Goal: Task Accomplishment & Management: Complete application form

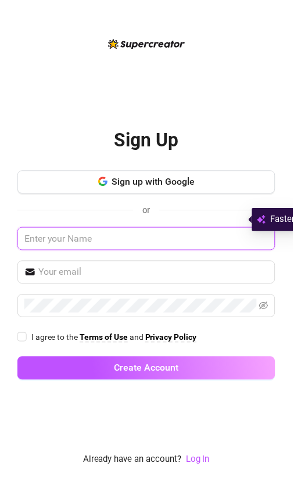
click at [103, 252] on input "text" at bounding box center [146, 239] width 259 height 23
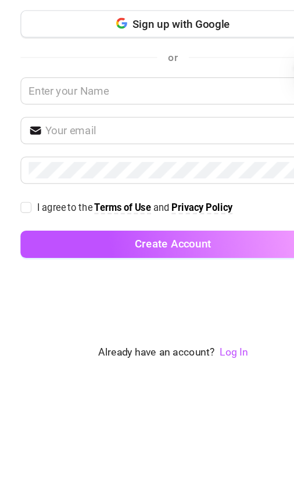
scroll to position [75, 0]
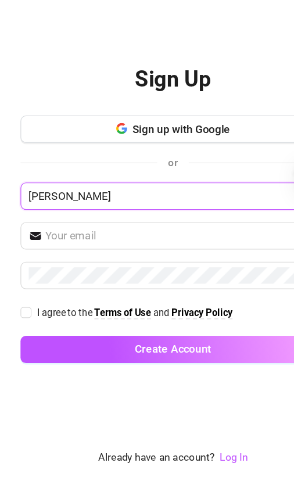
type input "[PERSON_NAME]"
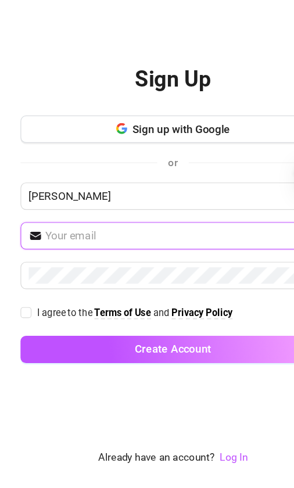
click at [75, 267] on input "text" at bounding box center [153, 274] width 231 height 14
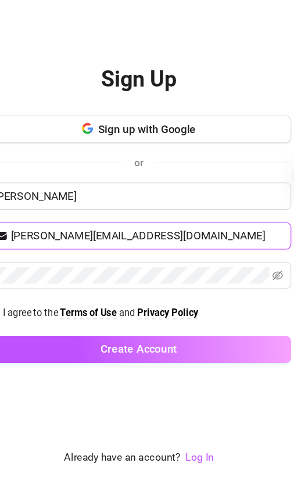
type input "[PERSON_NAME][EMAIL_ADDRESS][DOMAIN_NAME]"
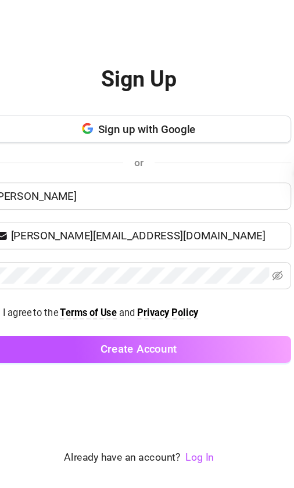
click at [246, 296] on span at bounding box center [146, 307] width 259 height 23
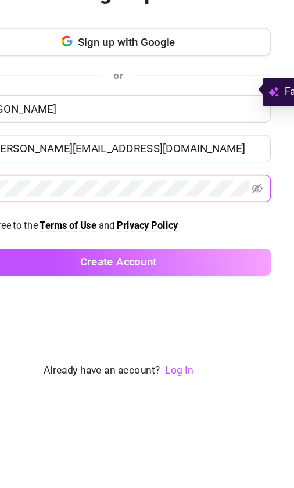
scroll to position [75, 4]
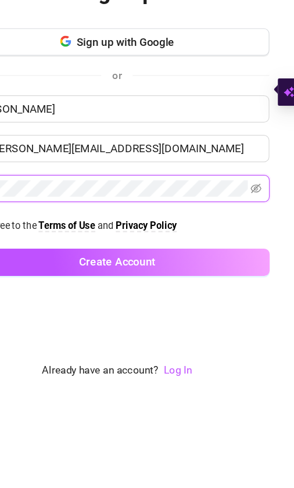
click at [256, 303] on icon "eye-invisible" at bounding box center [260, 307] width 9 height 9
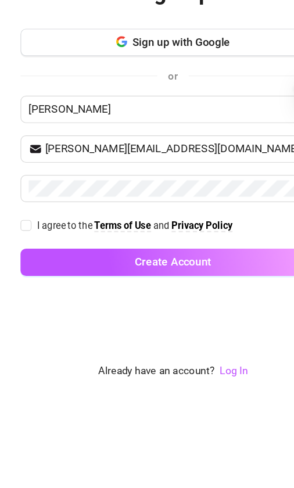
click at [26, 332] on label "I agree to the Terms of Use and Privacy Policy" at bounding box center [109, 338] width 185 height 13
click at [26, 334] on input "I agree to the Terms of Use and Privacy Policy" at bounding box center [21, 338] width 8 height 8
checkbox input "true"
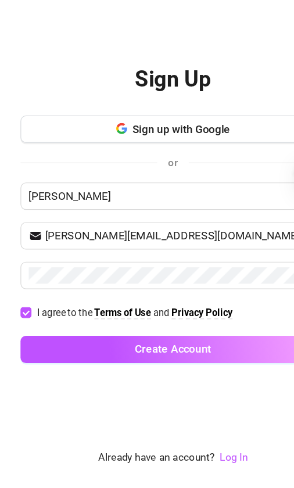
click at [179, 364] on span "Create Account" at bounding box center [147, 369] width 65 height 11
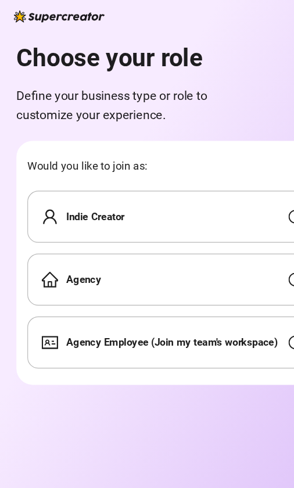
scroll to position [53, 0]
click at [118, 162] on div "Indie Creator" at bounding box center [146, 184] width 246 height 44
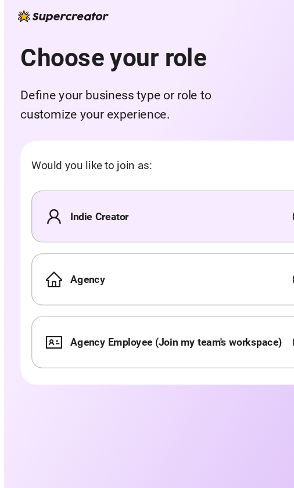
scroll to position [0, 0]
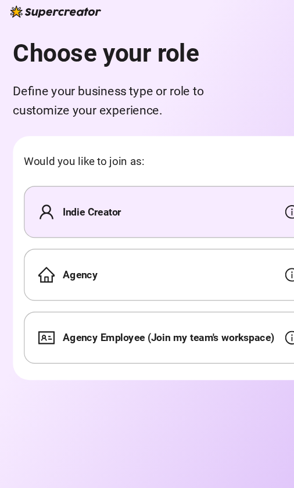
click at [161, 175] on div "Indie Creator" at bounding box center [146, 184] width 246 height 44
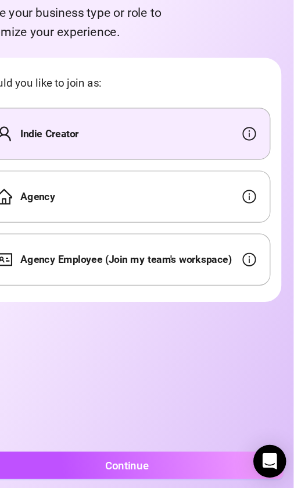
scroll to position [75, 0]
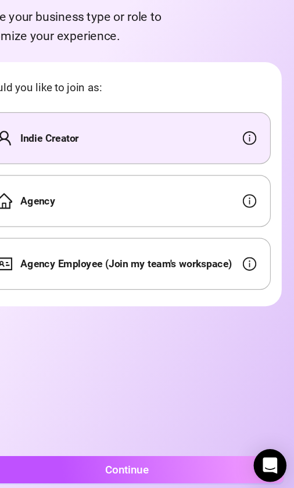
click at [141, 455] on button "Continue" at bounding box center [147, 466] width 266 height 23
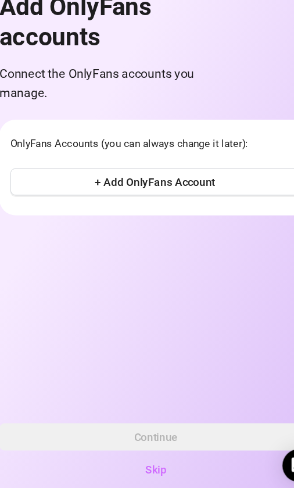
click at [183, 210] on button "+ Add OnlyFans Account" at bounding box center [146, 221] width 246 height 23
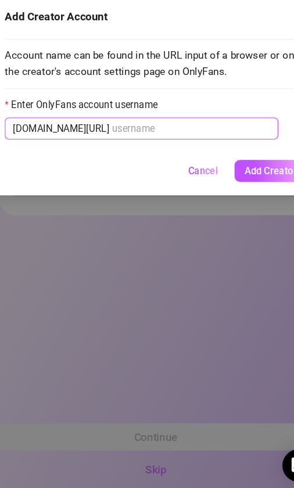
click at [110, 170] on input "Enter OnlyFans account username" at bounding box center [177, 176] width 134 height 13
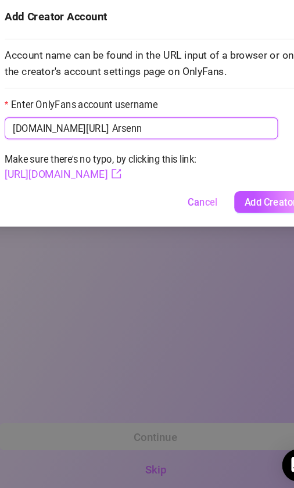
type input "Arsen"
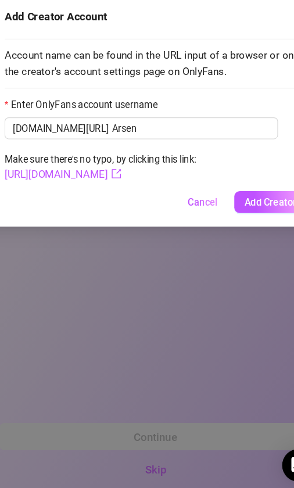
click at [209, 209] on div "Add Creator Account Account name can be found in the URL input of a browser or …" at bounding box center [147, 244] width 294 height 488
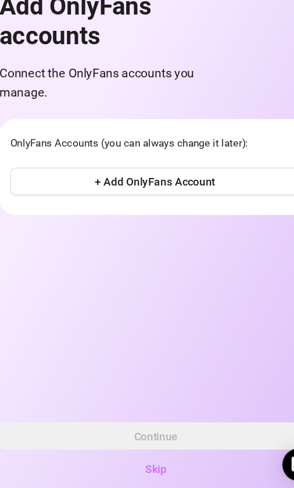
click at [190, 210] on button "+ Add OnlyFans Account" at bounding box center [146, 221] width 246 height 23
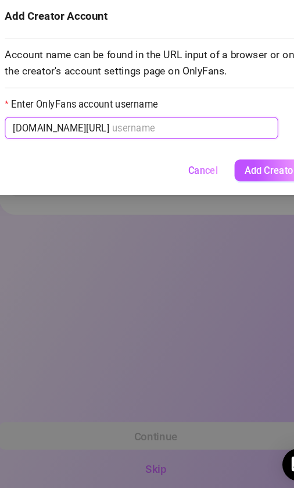
click at [110, 170] on input "Enter OnlyFans account username" at bounding box center [177, 176] width 134 height 13
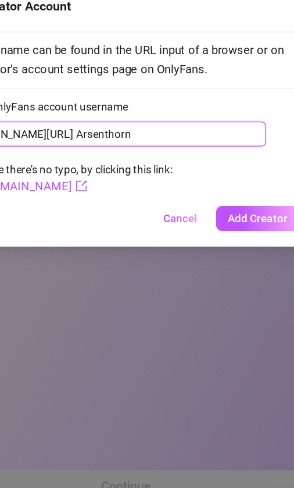
type input "Arsenthorn"
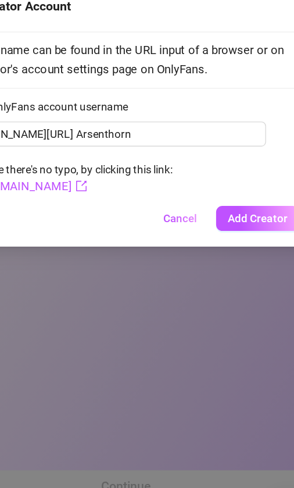
click at [223, 234] on span "Add Creator" at bounding box center [245, 238] width 44 height 9
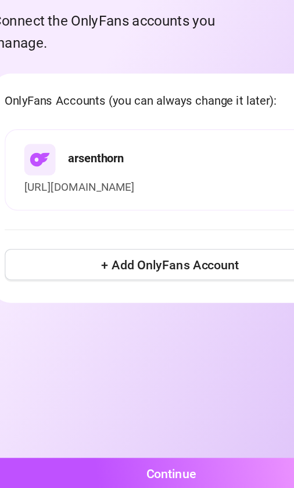
scroll to position [76, 0]
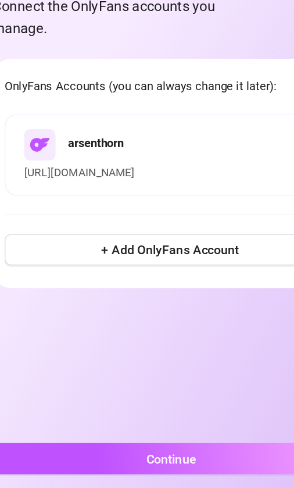
click at [146, 460] on span "Continue" at bounding box center [146, 465] width 37 height 11
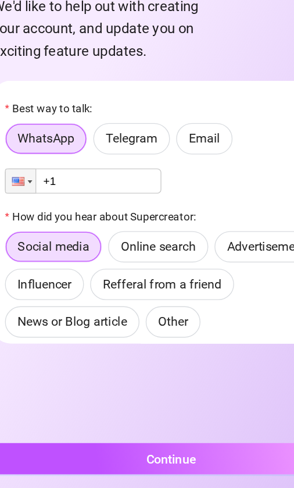
click at [160, 222] on span "Email" at bounding box center [171, 227] width 23 height 11
click at [154, 231] on input "Email" at bounding box center [154, 231] width 0 height 0
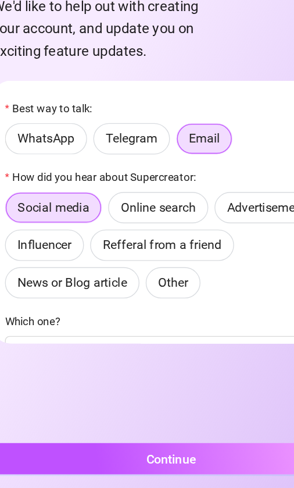
click at [139, 273] on span "Online search" at bounding box center [137, 278] width 56 height 11
click at [103, 282] on input "Online search" at bounding box center [103, 282] width 0 height 0
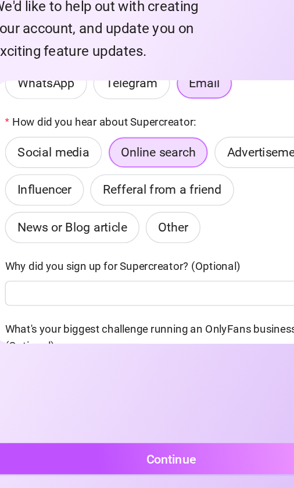
scroll to position [41, 0]
click at [194, 226] on div "Social media Online search Advertisement Influencer Refferal from a friend News…" at bounding box center [146, 265] width 246 height 79
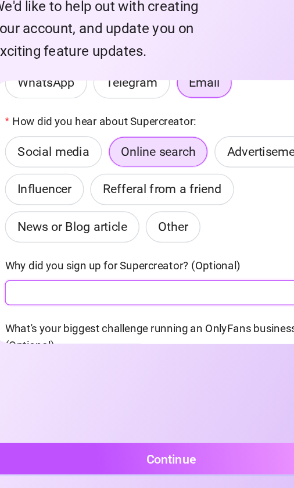
click at [71, 333] on input "Why did you sign up for Supercreator? (Optional)" at bounding box center [146, 342] width 246 height 19
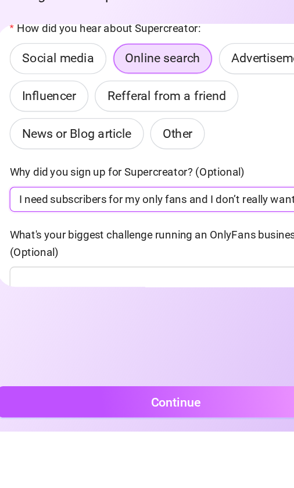
scroll to position [68, 0]
type input "I need subscribers for my only fans and I don’t really want to have to use my p…"
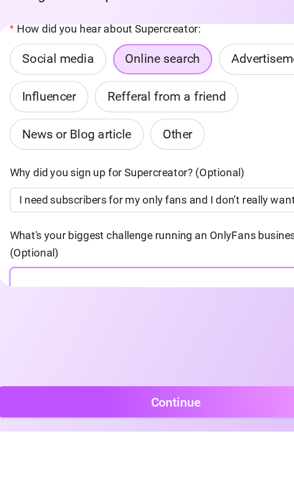
click at [41, 366] on input "What's your biggest challenge running an OnlyFans business? (Optional)" at bounding box center [146, 375] width 246 height 19
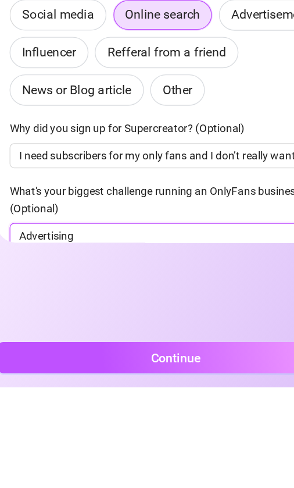
type input "Advertising"
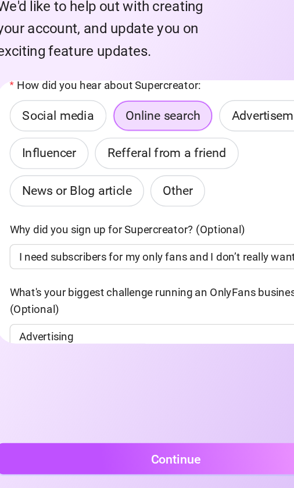
click at [158, 454] on button "Continue" at bounding box center [147, 465] width 266 height 23
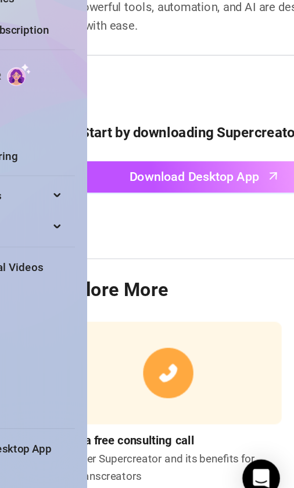
scroll to position [0, 49]
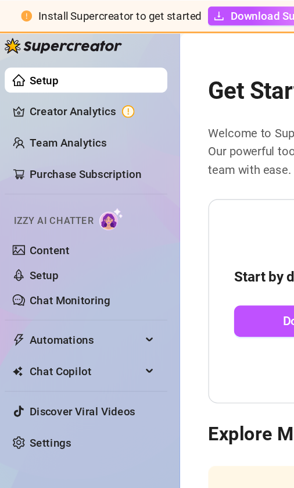
scroll to position [63, 0]
click at [37, 203] on link "Setup" at bounding box center [39, 203] width 22 height 9
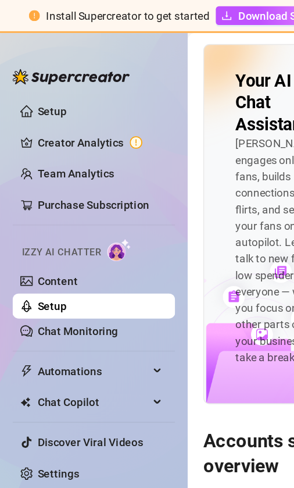
click at [120, 289] on div "Chat Copilot" at bounding box center [69, 298] width 121 height 19
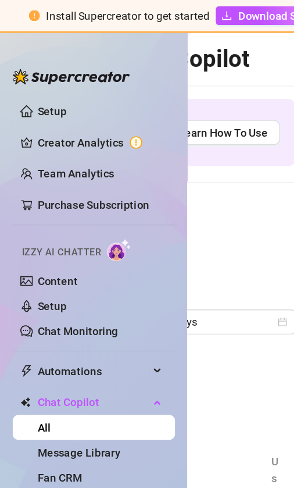
scroll to position [0, 63]
click at [195, 177] on div "Chat Copilot Last 7 days All creators" at bounding box center [153, 238] width 131 height 207
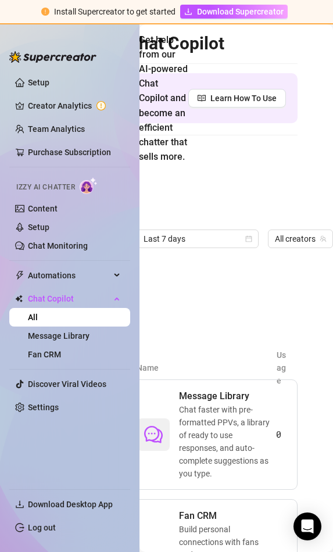
scroll to position [0, 24]
